Goal: Navigation & Orientation: Find specific page/section

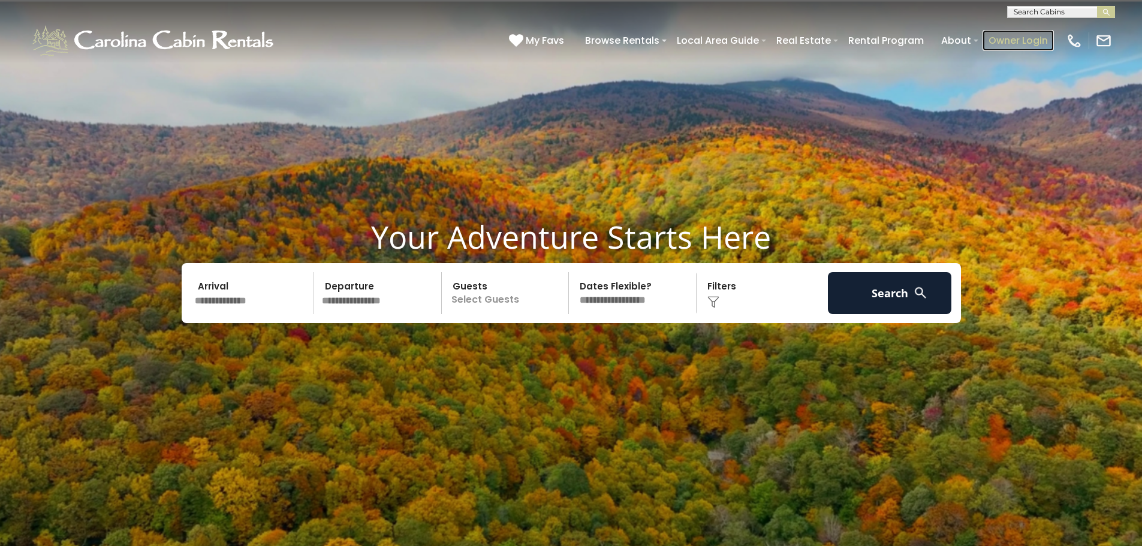
click at [1009, 40] on link "Owner Login" at bounding box center [1017, 40] width 71 height 21
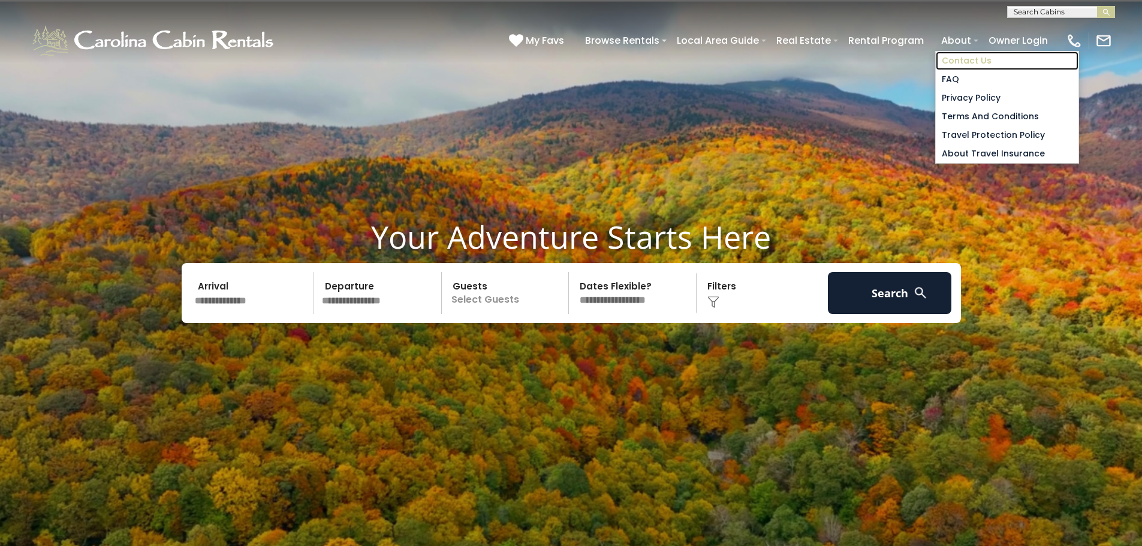
click at [957, 60] on link "Contact Us" at bounding box center [1007, 61] width 143 height 19
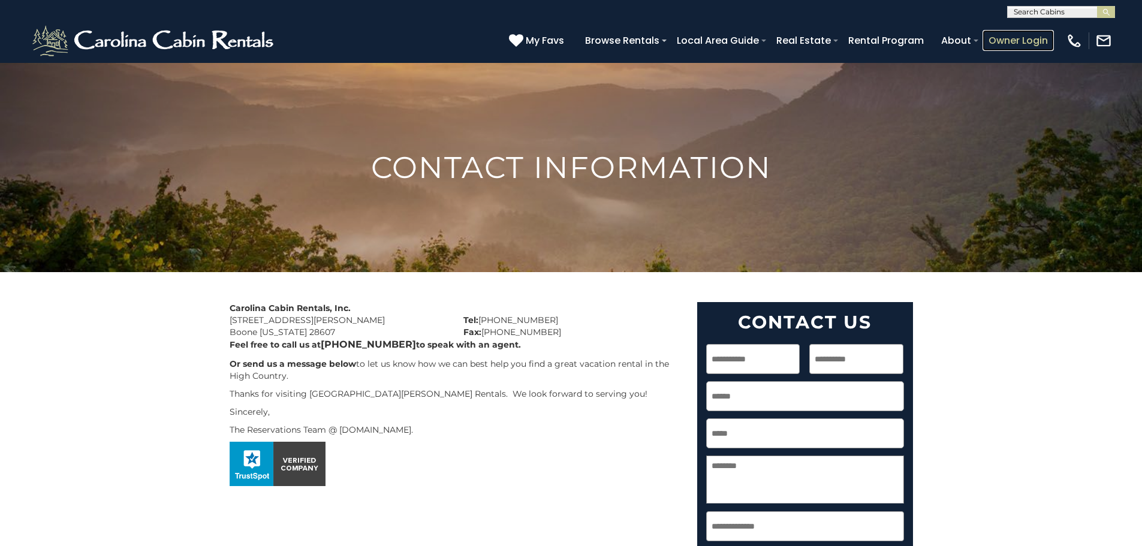
click at [1005, 40] on link "Owner Login" at bounding box center [1017, 40] width 71 height 21
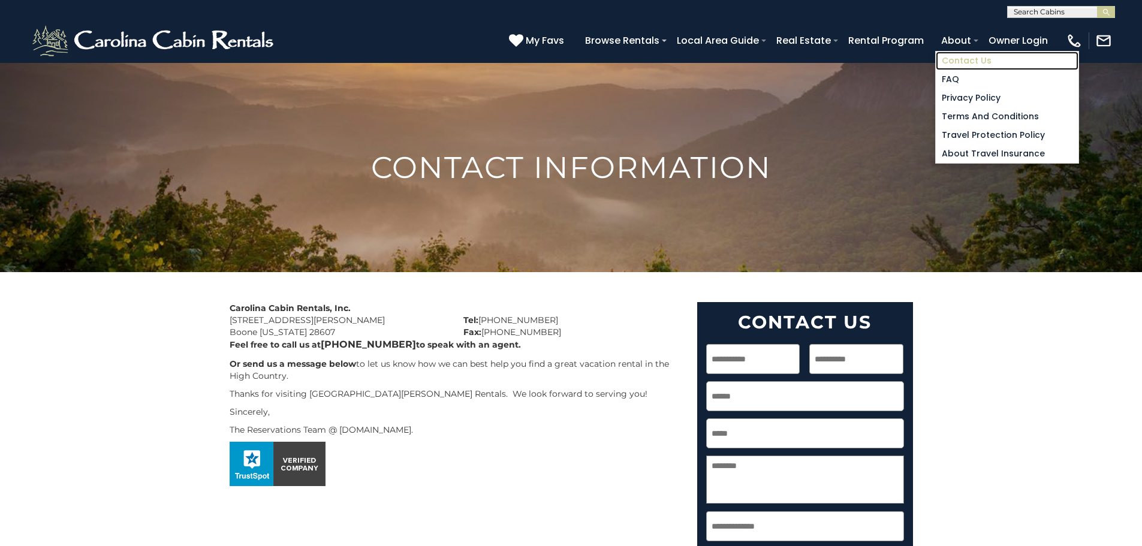
click at [958, 61] on link "Contact Us" at bounding box center [1007, 61] width 143 height 19
